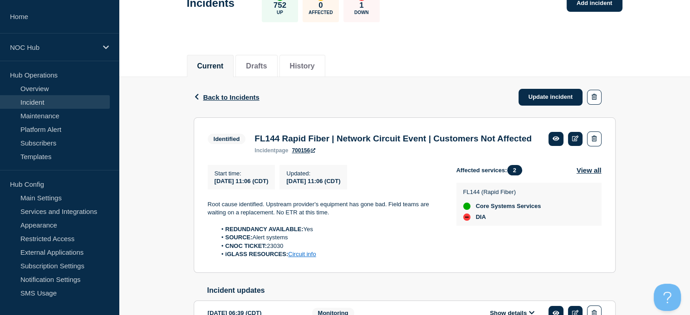
drag, startPoint x: 0, startPoint y: 0, endPoint x: 43, endPoint y: 95, distance: 104.5
click at [43, 95] on link "Incident" at bounding box center [55, 102] width 110 height 14
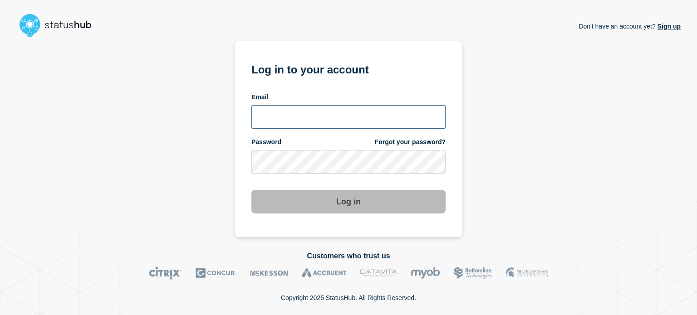
type input "[EMAIL_ADDRESS][DOMAIN_NAME]"
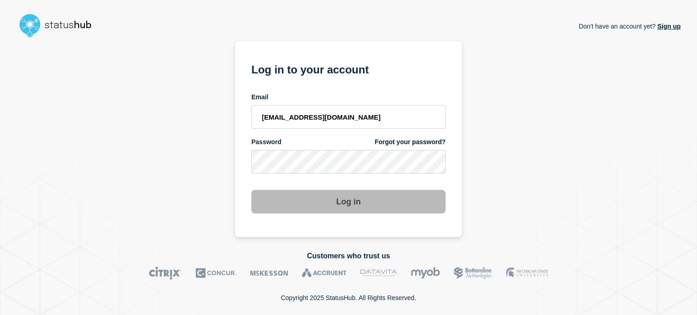
click at [351, 211] on button "Log in" at bounding box center [348, 202] width 194 height 24
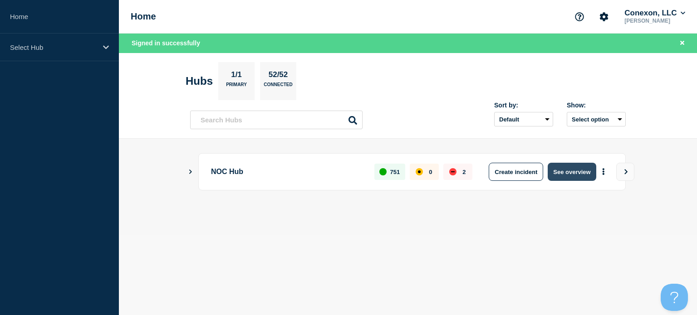
click at [575, 170] on button "See overview" at bounding box center [571, 172] width 48 height 18
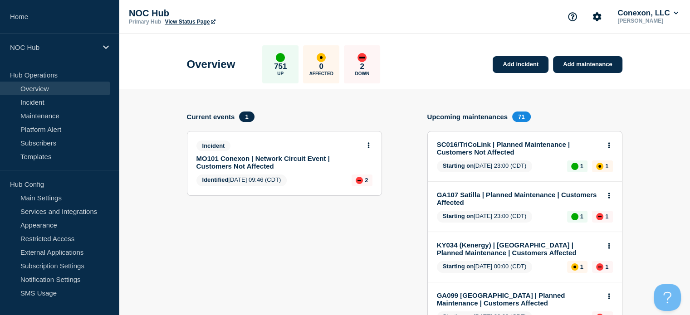
click at [270, 157] on link "MO101 Conexon | Network Circuit Event | Customers Not Affected" at bounding box center [278, 162] width 164 height 15
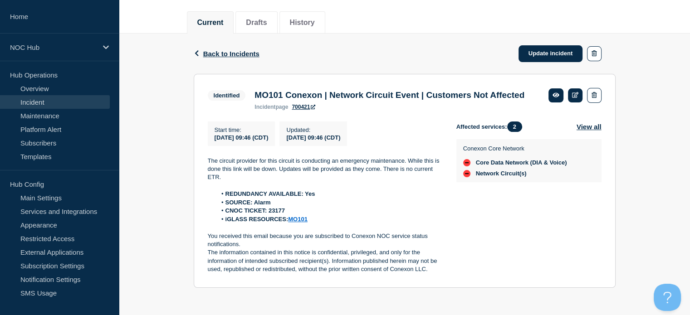
scroll to position [122, 0]
